Goal: Task Accomplishment & Management: Manage account settings

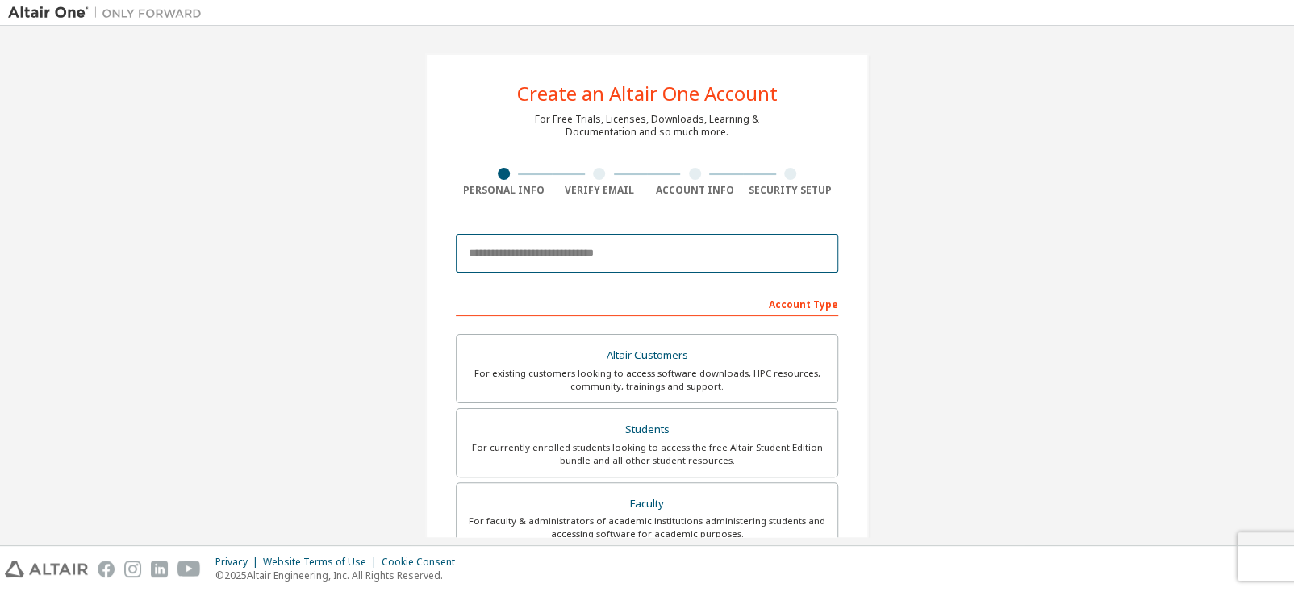
click at [556, 250] on input "email" at bounding box center [647, 253] width 383 height 39
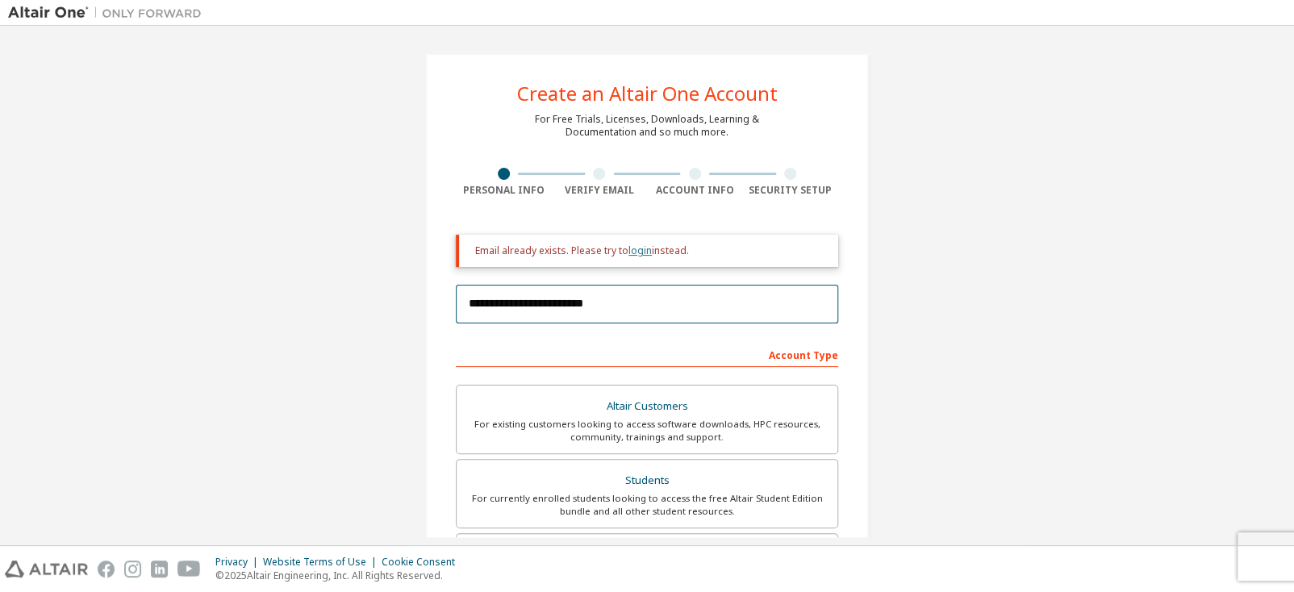
type input "**********"
click at [631, 254] on link "login" at bounding box center [640, 251] width 23 height 14
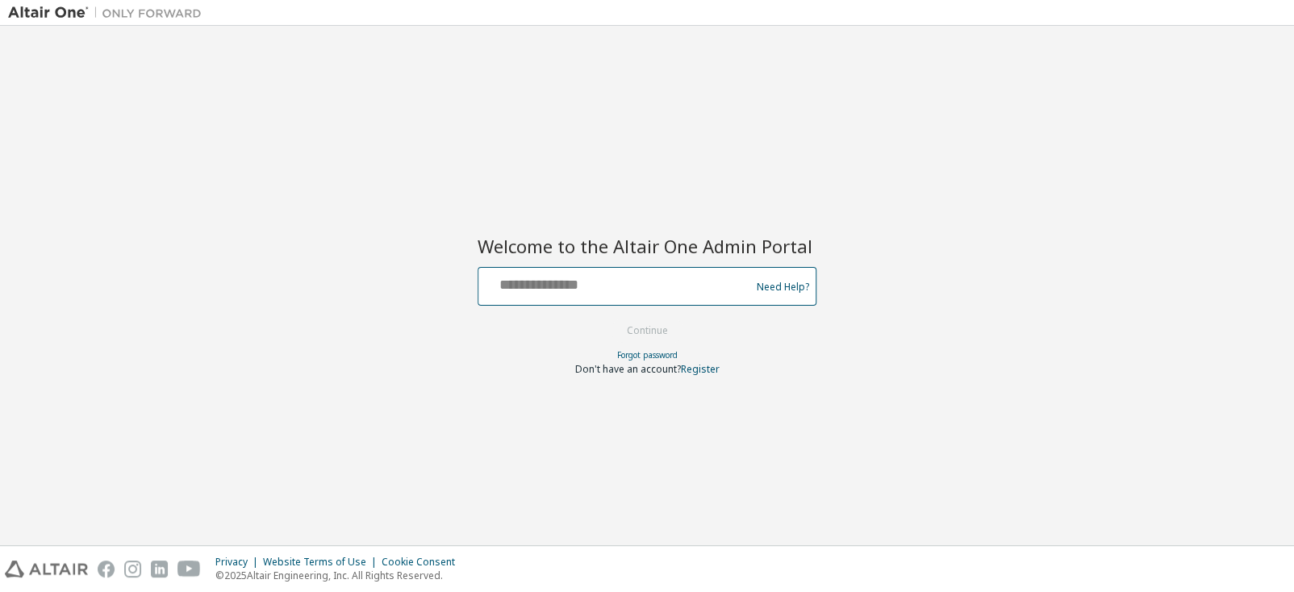
click at [577, 285] on input "text" at bounding box center [617, 282] width 264 height 23
click at [652, 356] on link "Forgot password" at bounding box center [647, 354] width 61 height 11
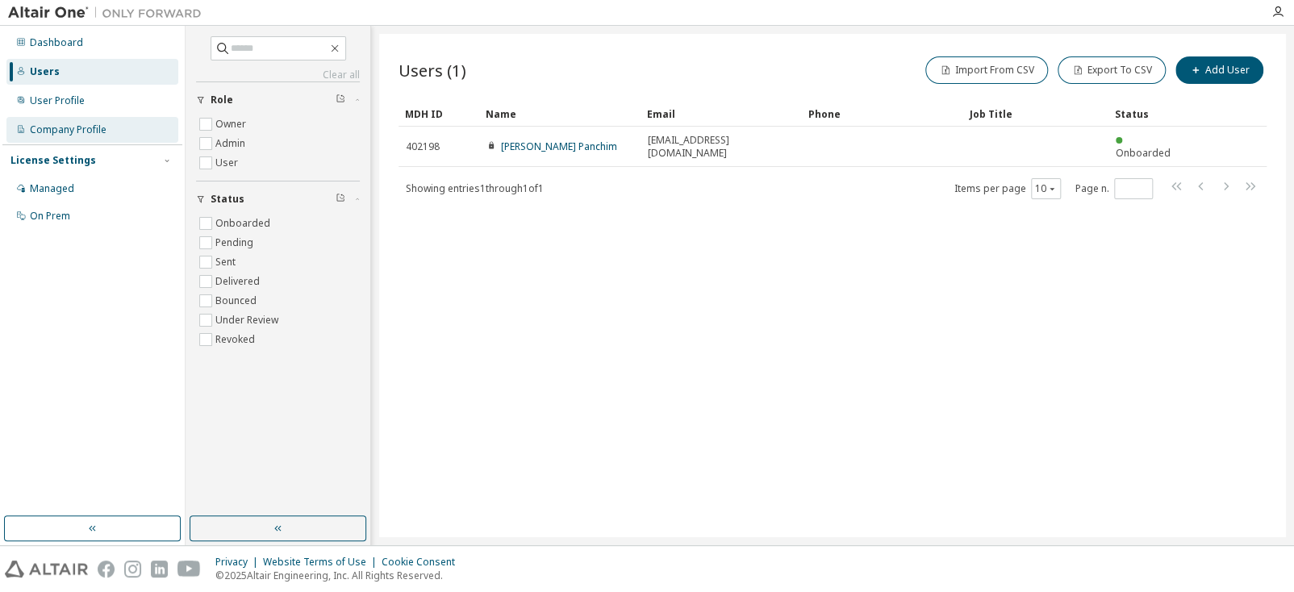
click at [110, 140] on div "Company Profile" at bounding box center [92, 130] width 172 height 26
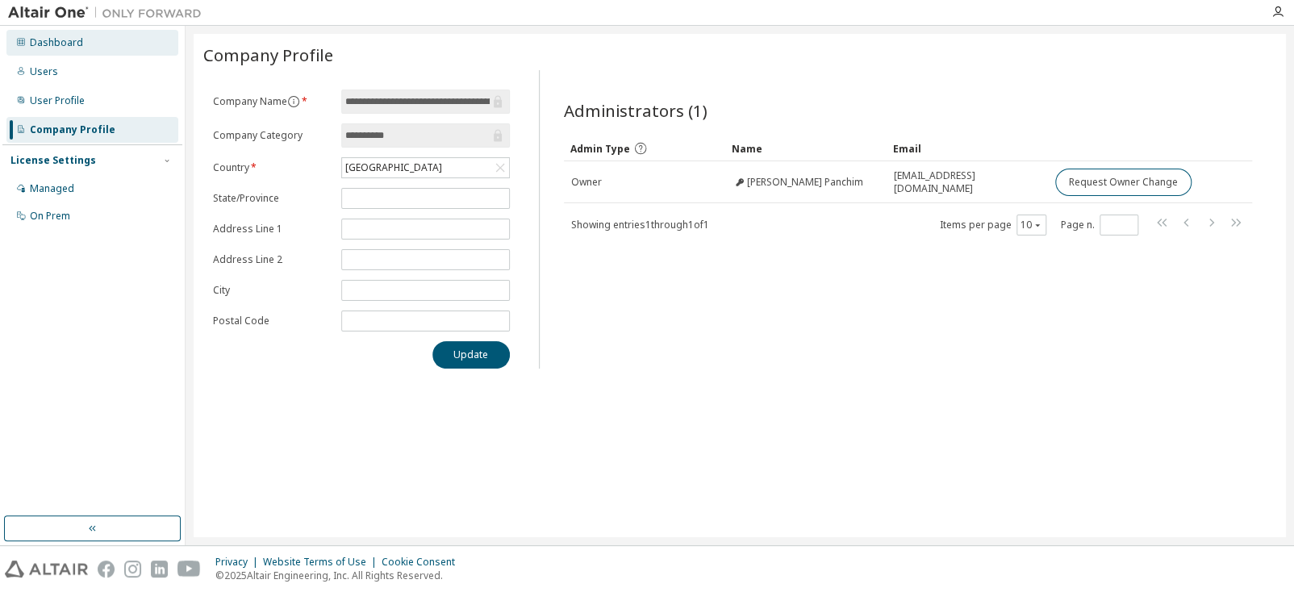
click at [114, 51] on div "Dashboard" at bounding box center [92, 43] width 172 height 26
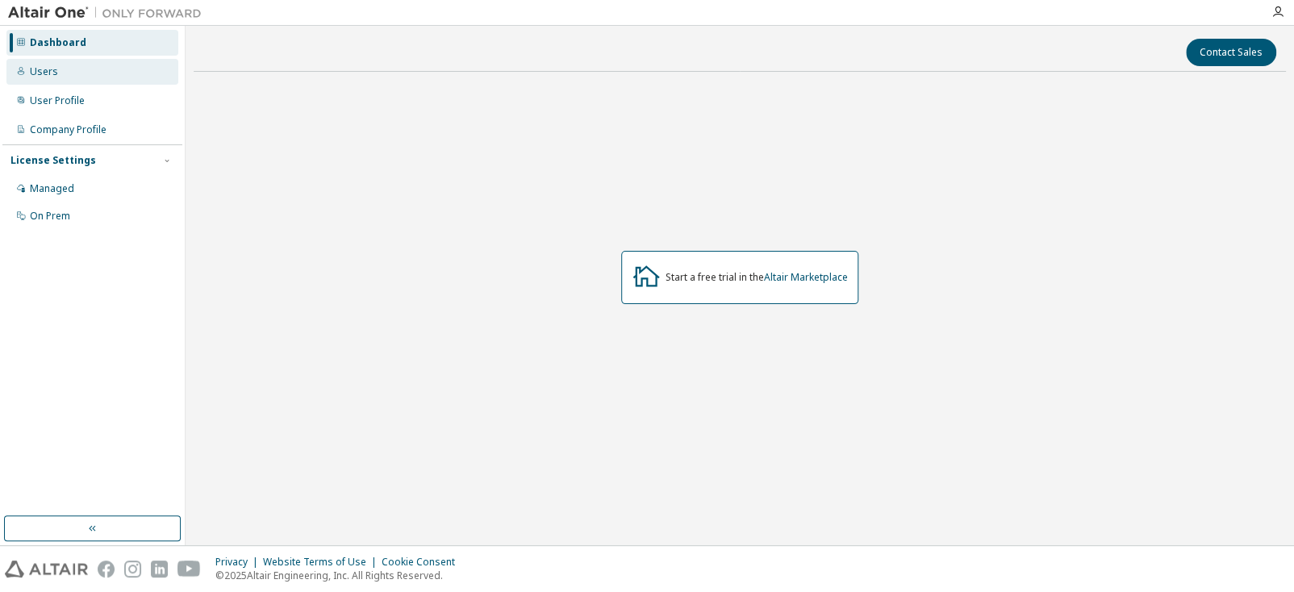
click at [106, 65] on div "Users" at bounding box center [92, 72] width 172 height 26
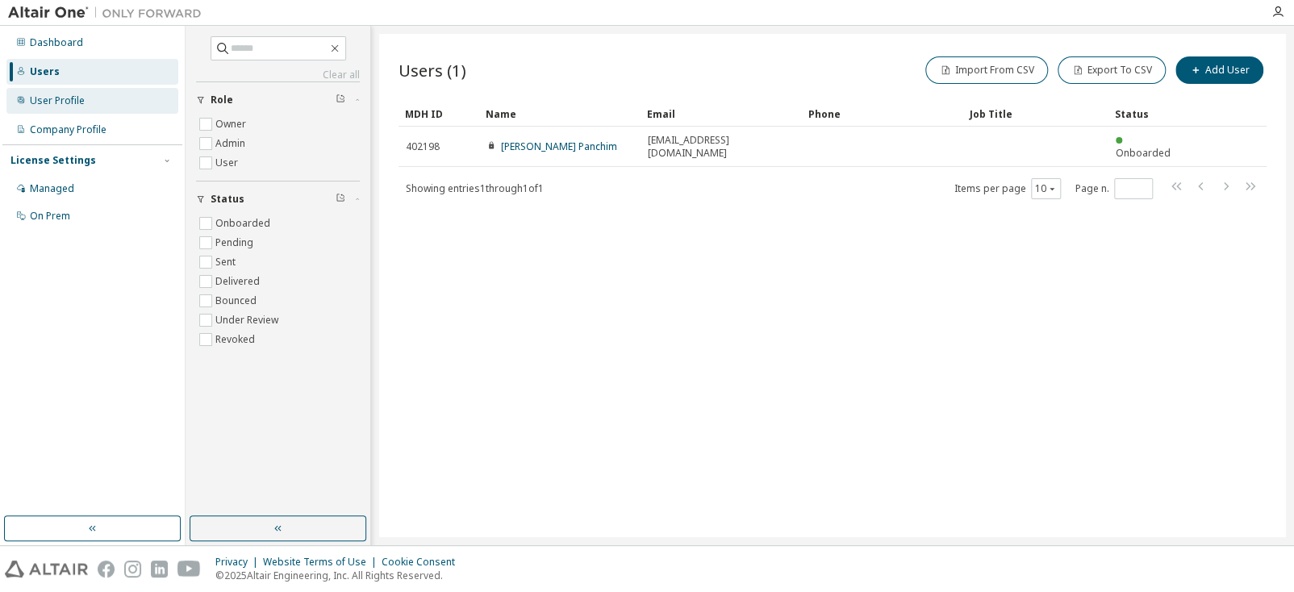
click at [114, 110] on div "User Profile" at bounding box center [92, 101] width 172 height 26
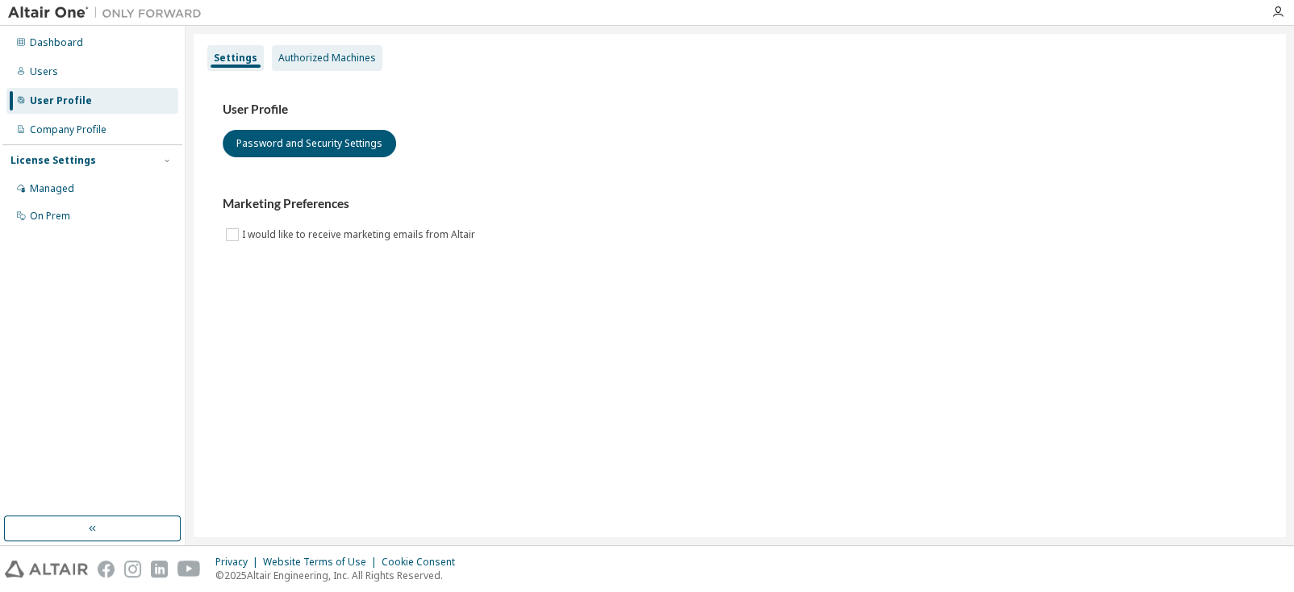
click at [331, 63] on div "Authorized Machines" at bounding box center [327, 58] width 98 height 13
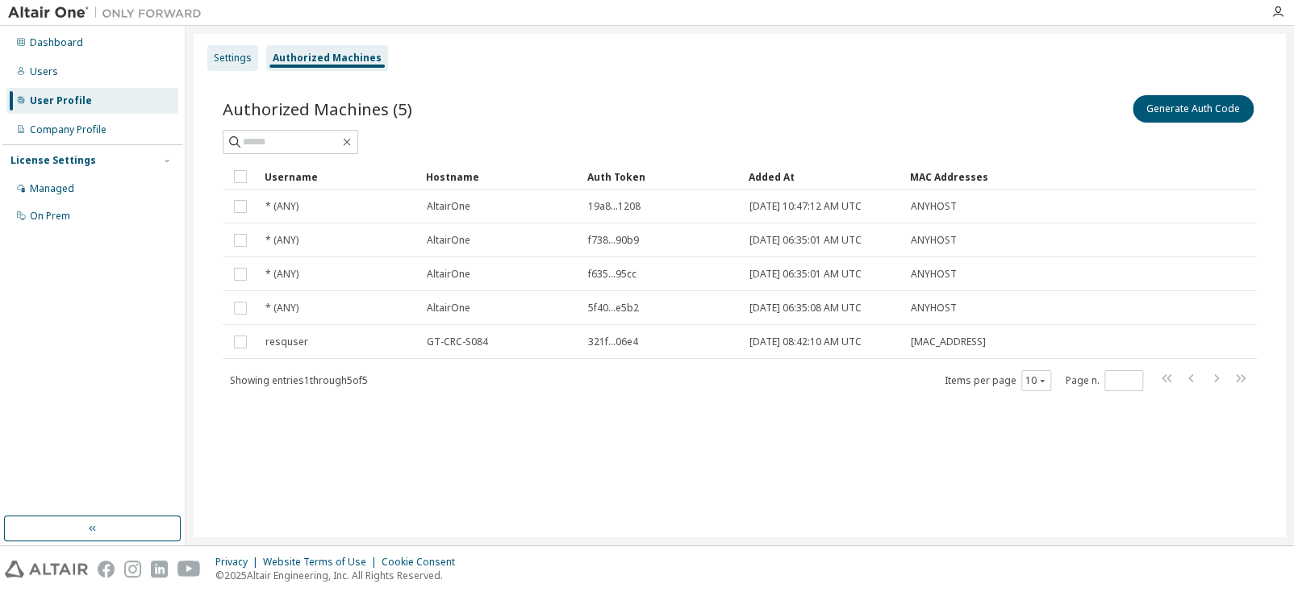
click at [239, 61] on div "Settings" at bounding box center [233, 58] width 38 height 13
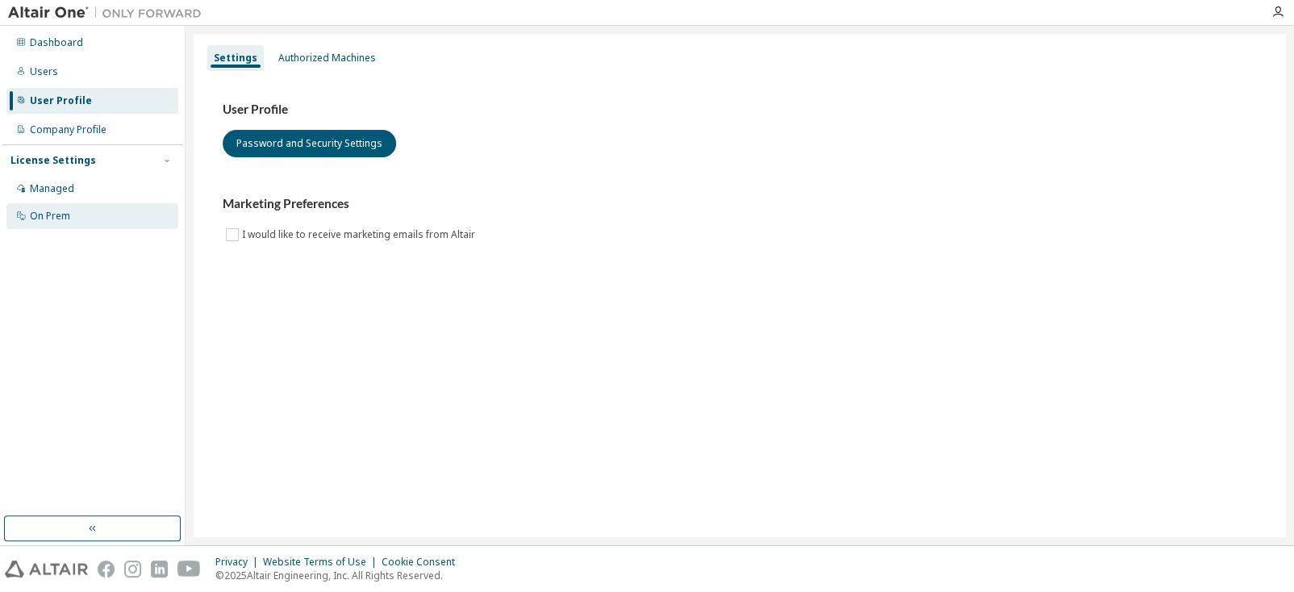
click at [69, 214] on div "On Prem" at bounding box center [50, 216] width 40 height 13
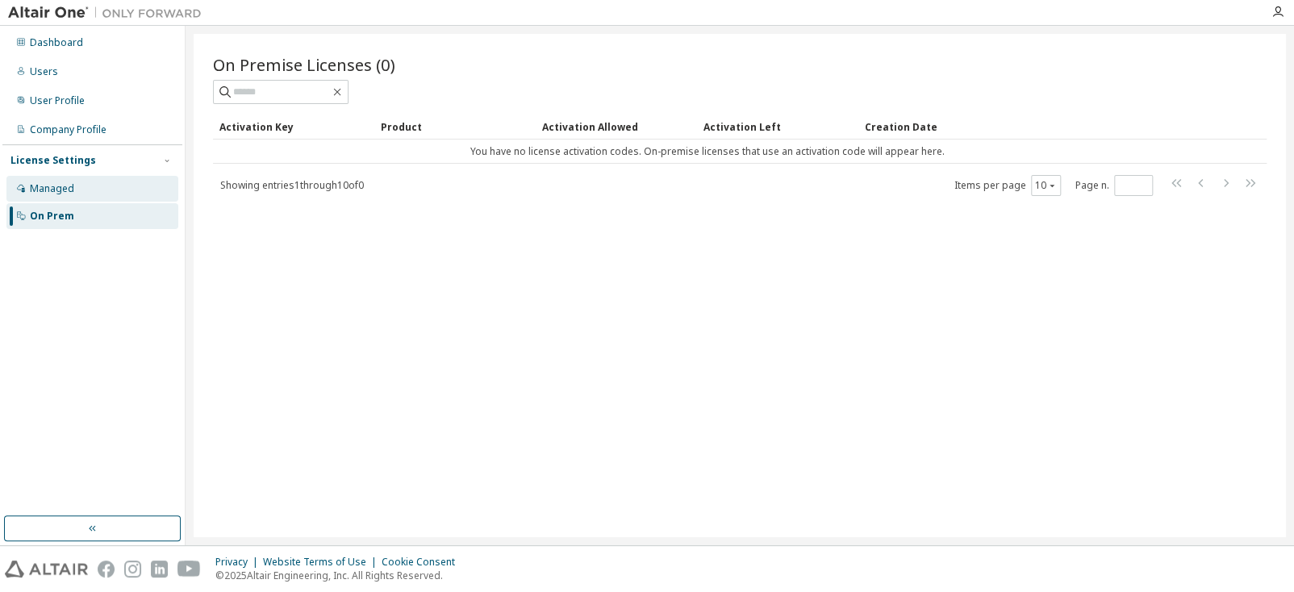
click at [82, 183] on div "Managed" at bounding box center [92, 189] width 172 height 26
